Goal: Find specific page/section: Find specific page/section

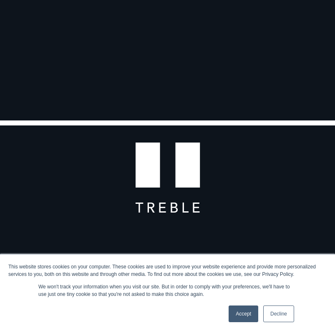
click at [237, 312] on link "Accept" at bounding box center [244, 314] width 30 height 17
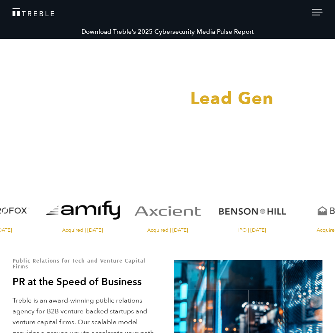
click at [320, 10] on div at bounding box center [317, 13] width 10 height 9
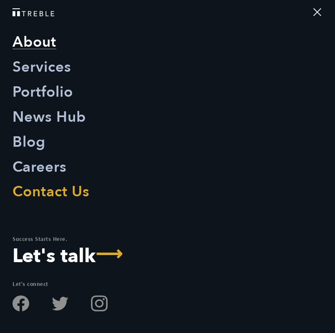
click at [49, 48] on link "About" at bounding box center [35, 42] width 44 height 25
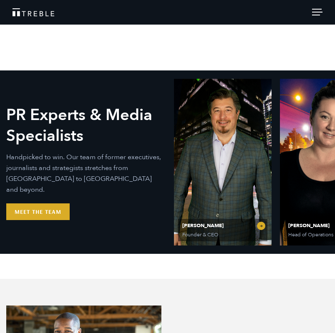
scroll to position [274, 0]
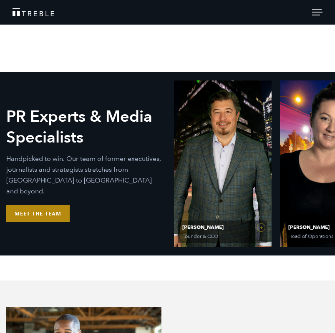
click at [45, 210] on link "Meet the Team" at bounding box center [37, 213] width 63 height 17
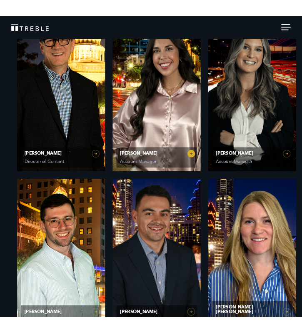
scroll to position [723, 0]
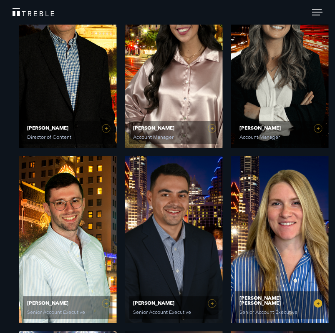
click at [267, 202] on link "[PERSON_NAME] [PERSON_NAME] Senior Account Executive" at bounding box center [280, 239] width 98 height 167
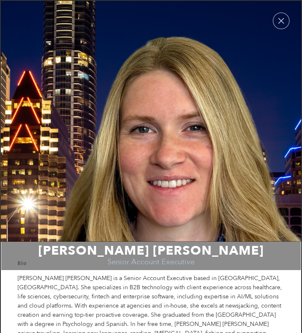
scroll to position [0, 0]
click at [280, 25] on button "button" at bounding box center [281, 21] width 17 height 17
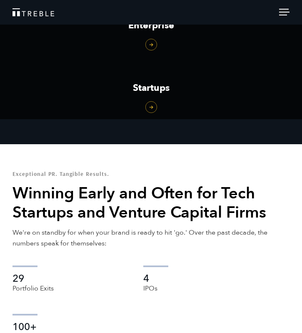
scroll to position [1018, 0]
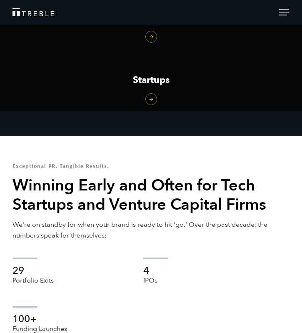
click at [287, 15] on div at bounding box center [284, 13] width 10 height 9
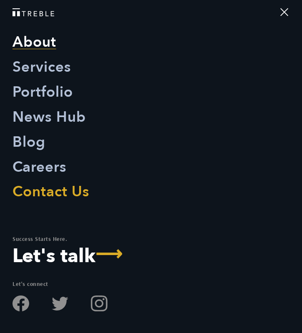
click at [38, 45] on link "About" at bounding box center [35, 42] width 44 height 25
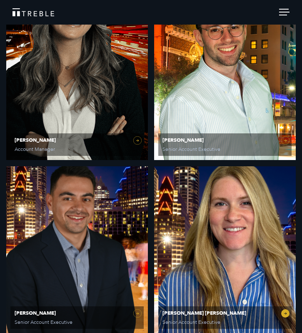
scroll to position [1203, 0]
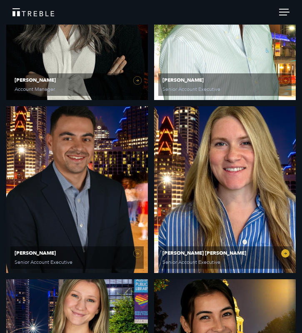
click at [227, 192] on link "[PERSON_NAME] [PERSON_NAME] Senior Account Executive" at bounding box center [225, 189] width 142 height 167
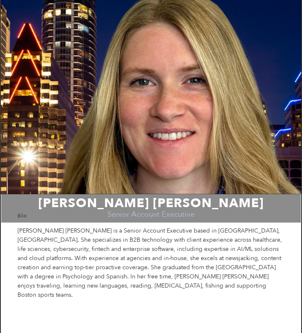
click at [186, 133] on td "[PERSON_NAME] [PERSON_NAME] Senior Account Executive" at bounding box center [151, 73] width 301 height 241
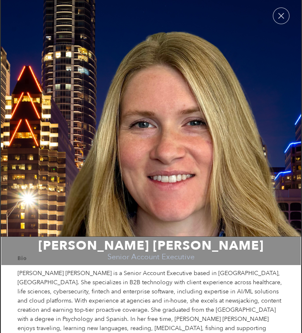
scroll to position [5, 0]
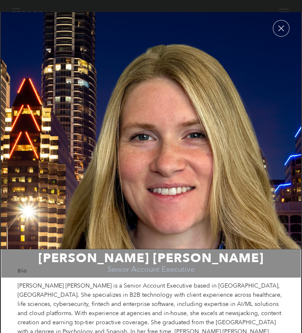
drag, startPoint x: 112, startPoint y: 158, endPoint x: 146, endPoint y: 198, distance: 52.7
click at [146, 198] on td "[PERSON_NAME] [PERSON_NAME] Senior Account Executive" at bounding box center [151, 128] width 301 height 241
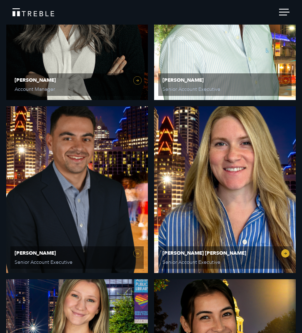
click at [184, 205] on link "Katie Anne Hayes Senior Account Executive" at bounding box center [225, 189] width 142 height 167
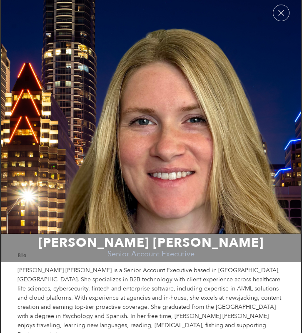
scroll to position [7, 0]
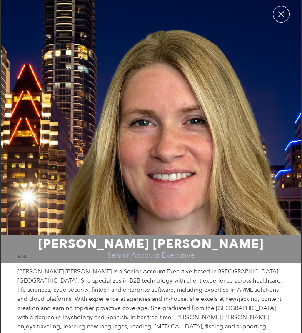
click at [280, 20] on button "button" at bounding box center [281, 14] width 17 height 17
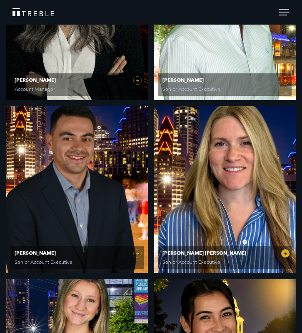
scroll to position [1189, 0]
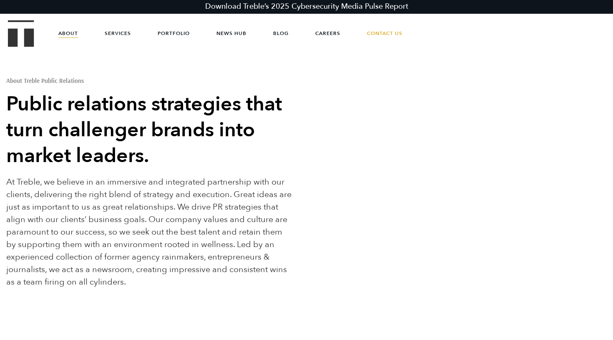
scroll to position [1189, 0]
